Goal: Find specific page/section: Find specific page/section

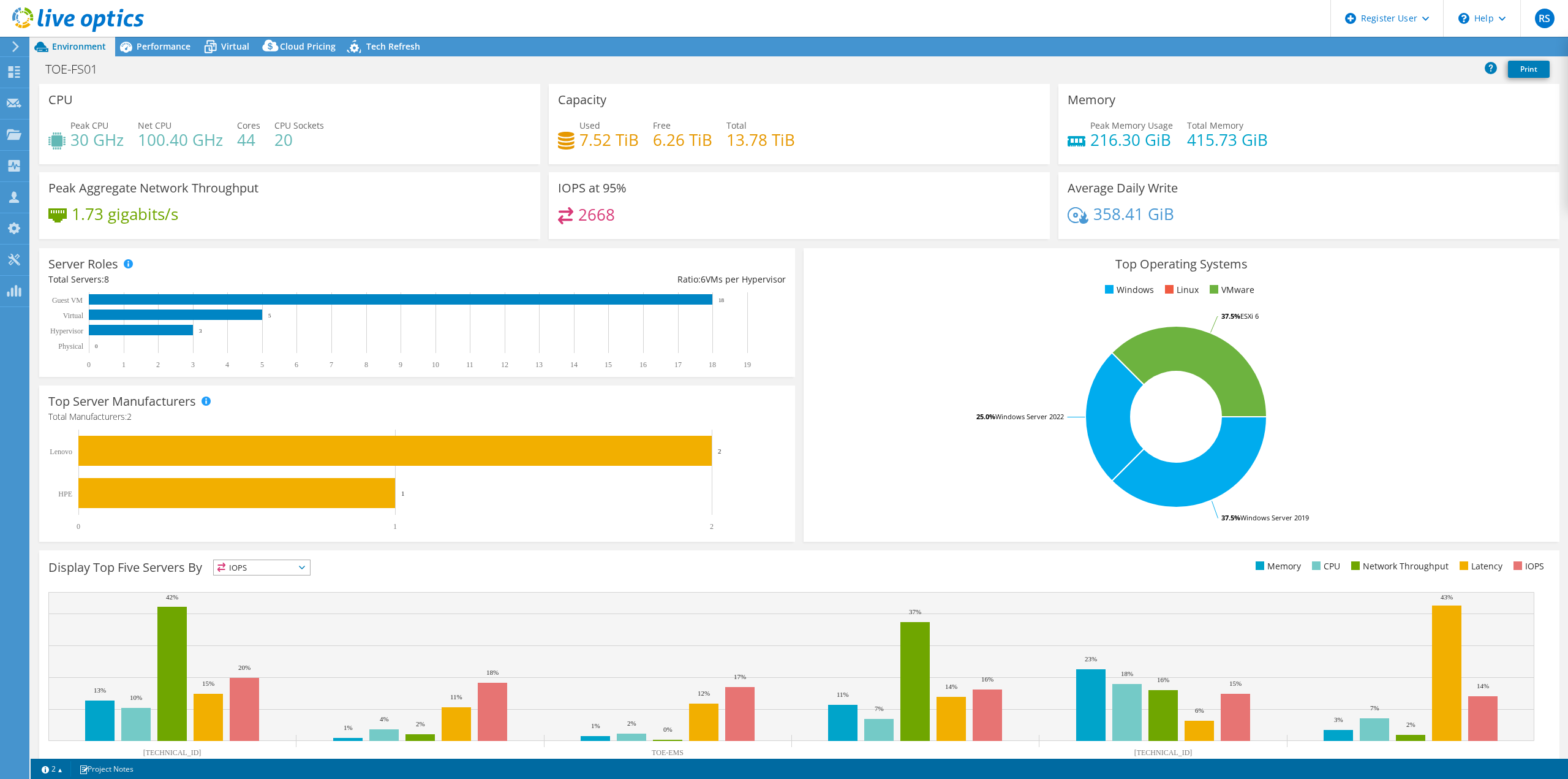
select select "USD"
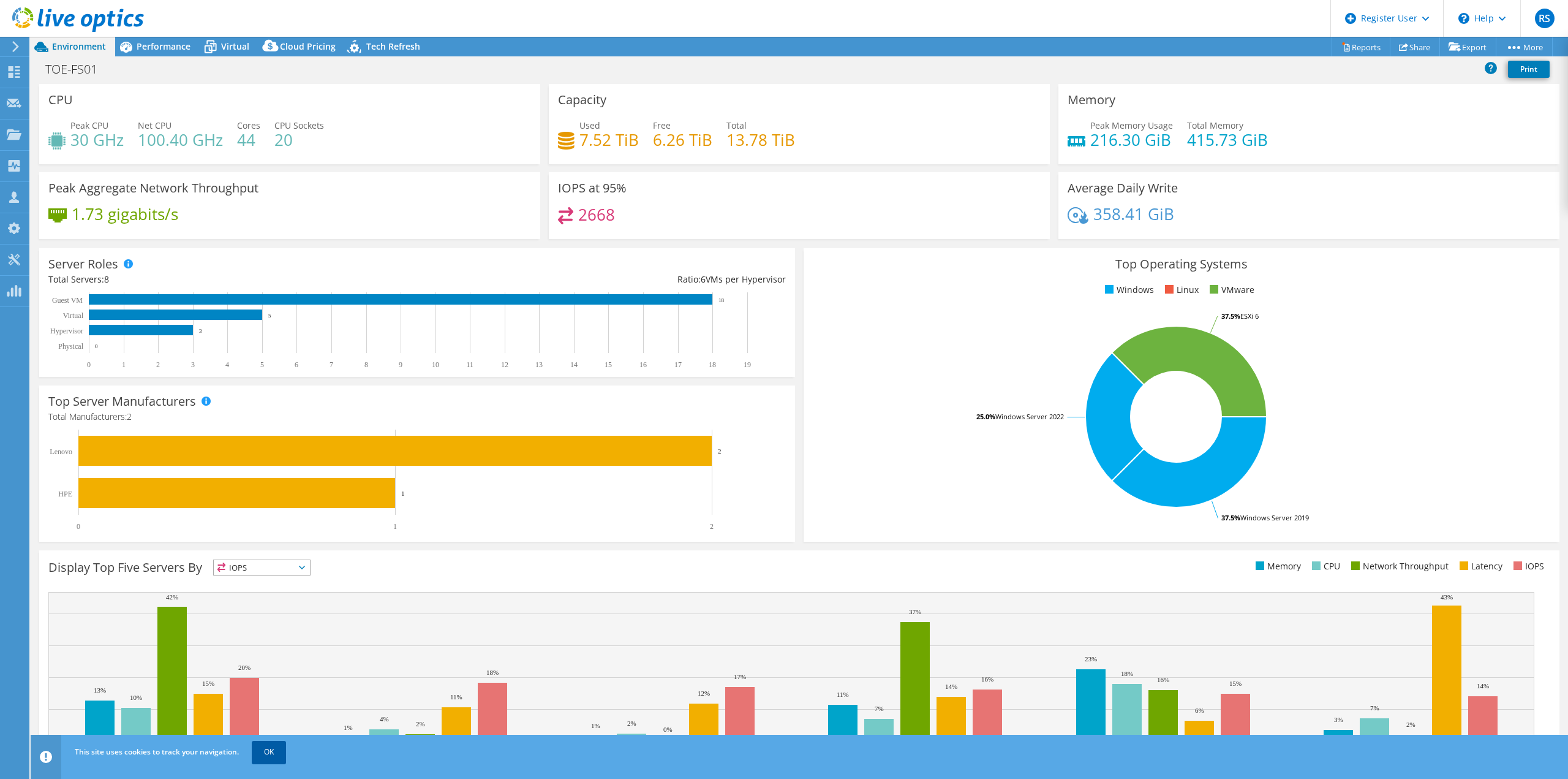
click at [268, 749] on link "OK" at bounding box center [269, 752] width 35 height 22
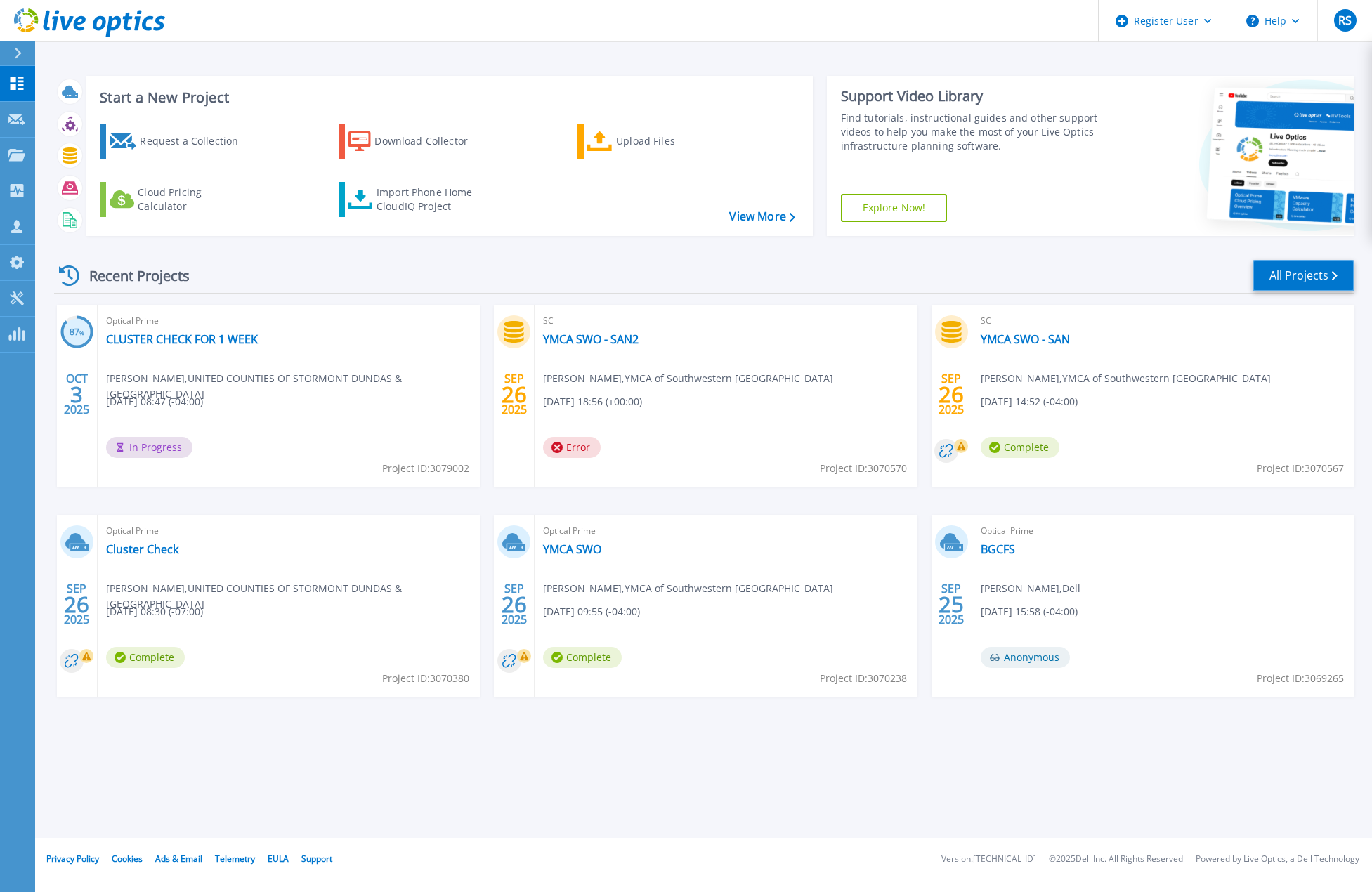
click at [1278, 281] on link "All Projects" at bounding box center [1304, 275] width 102 height 31
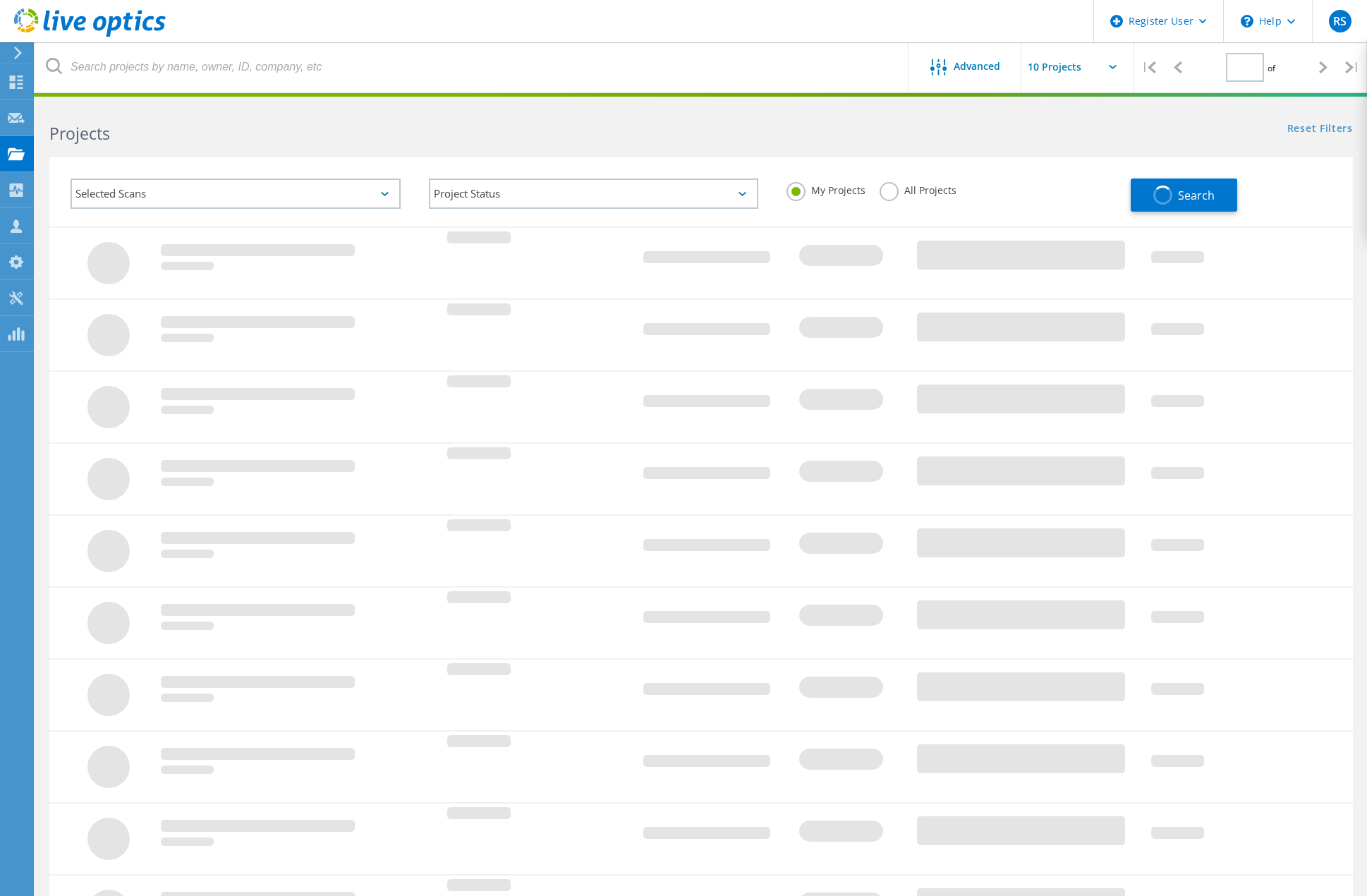
type input "1"
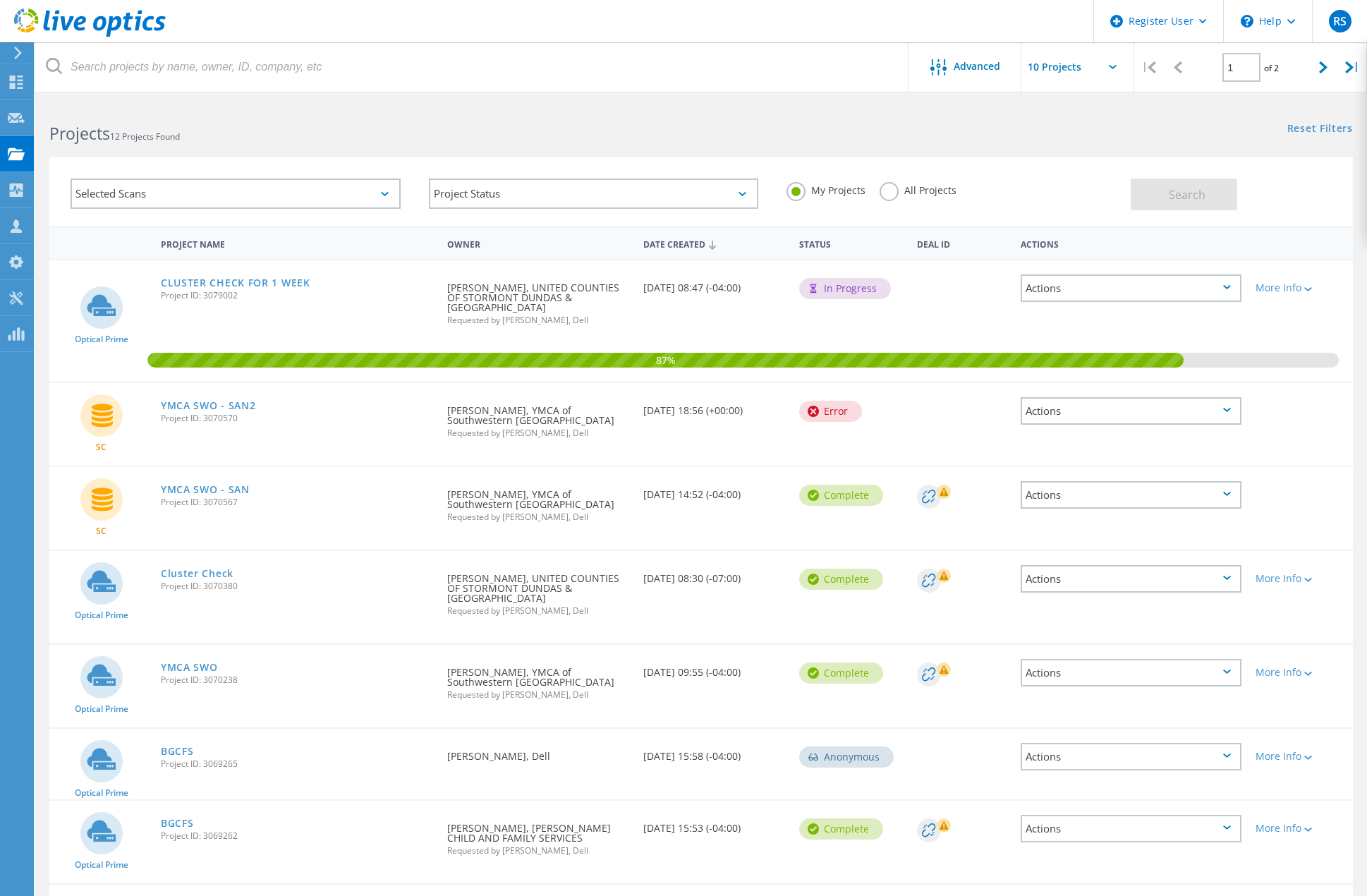
click at [125, 27] on use at bounding box center [90, 23] width 152 height 28
